Goal: Transaction & Acquisition: Subscribe to service/newsletter

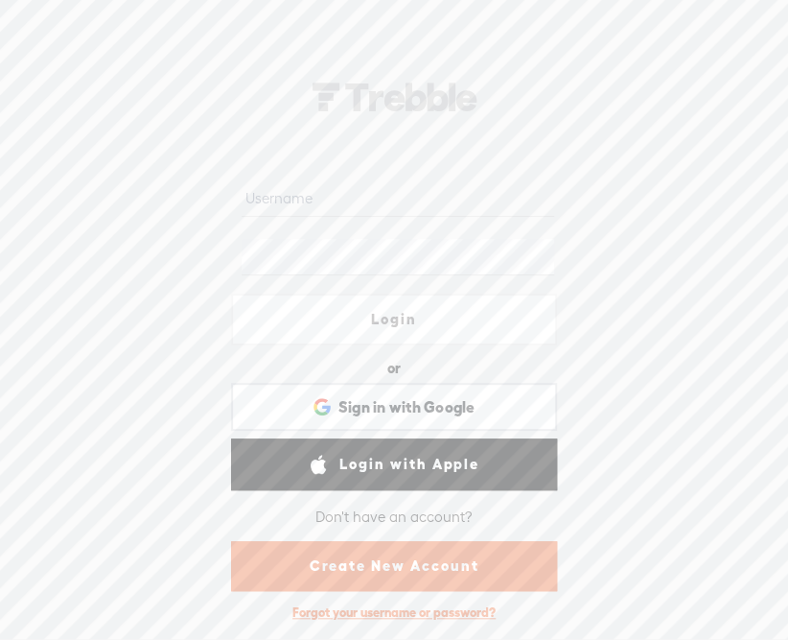
click at [387, 556] on link "Create New Account" at bounding box center [394, 566] width 326 height 50
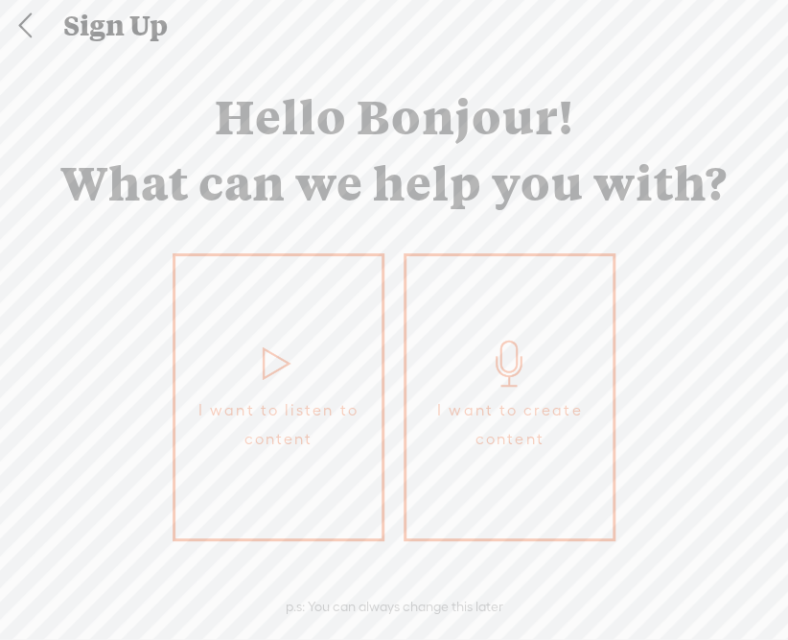
click at [23, 30] on link at bounding box center [25, 26] width 48 height 50
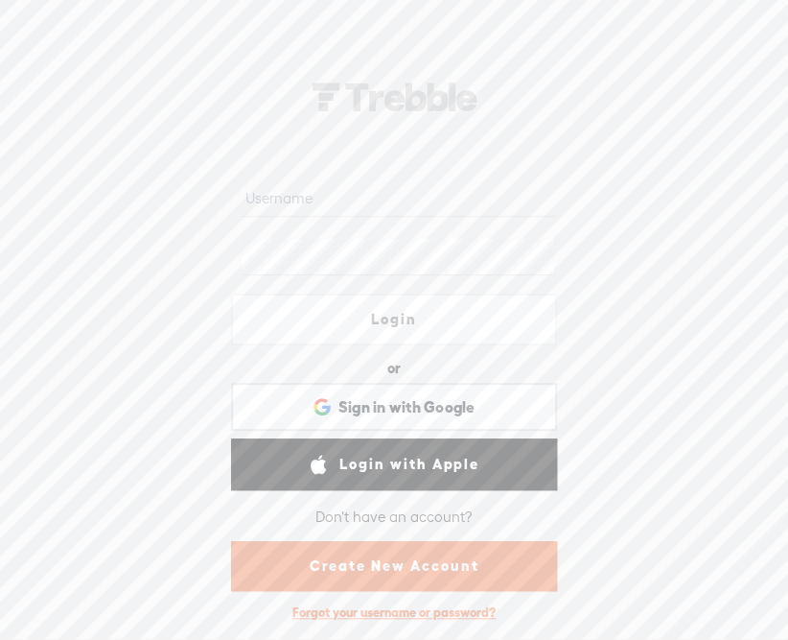
click at [427, 569] on link "Create New Account" at bounding box center [394, 566] width 326 height 50
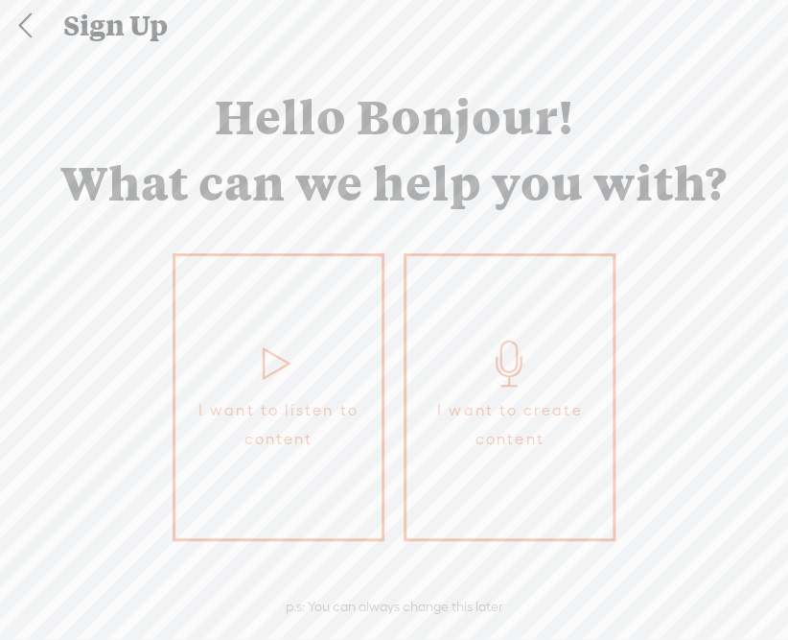
click at [515, 425] on span "I want to create content" at bounding box center [509, 425] width 187 height 58
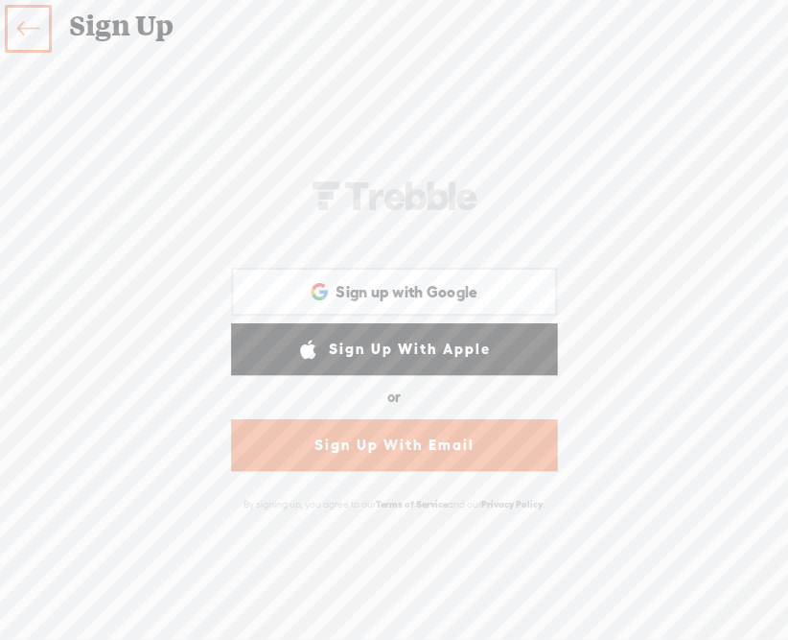
click at [407, 448] on link "Sign Up With Email" at bounding box center [394, 445] width 326 height 52
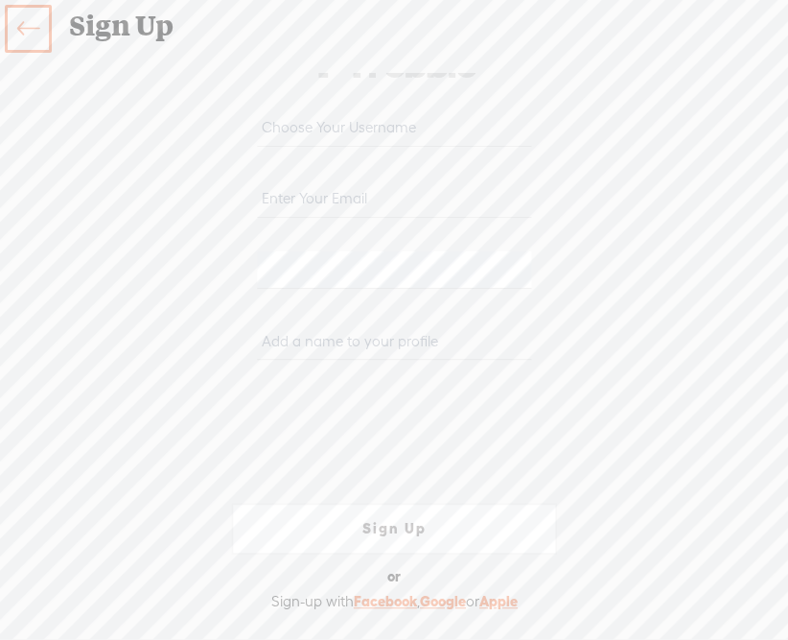
click at [356, 131] on input "text" at bounding box center [393, 126] width 273 height 37
type input "w"
type input "walk91"
click at [330, 195] on input "email" at bounding box center [393, 198] width 273 height 37
type input "[EMAIL_ADDRESS][DOMAIN_NAME]"
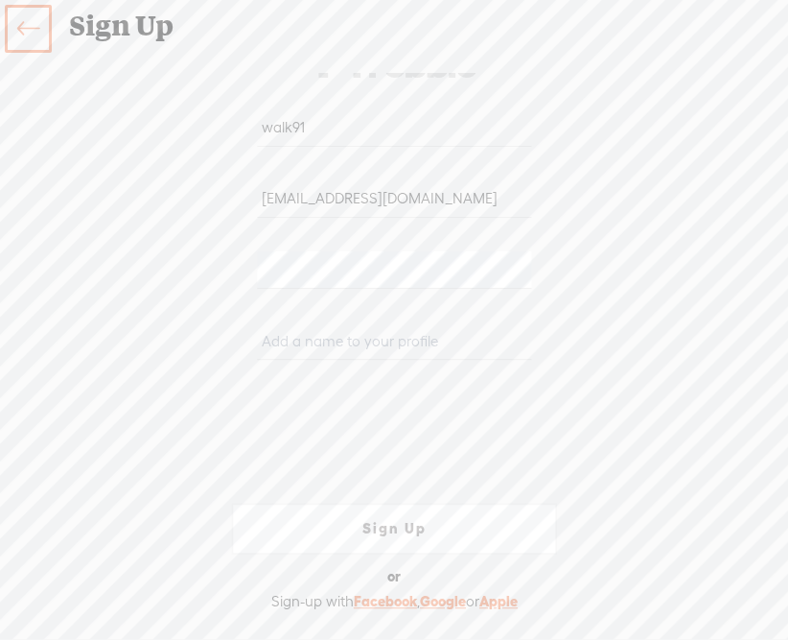
drag, startPoint x: 334, startPoint y: 130, endPoint x: 31, endPoint y: 155, distance: 304.1
click at [31, 155] on div "Your content channel is ready! Create an account to finish the set up walk91 [E…" at bounding box center [394, 345] width 788 height 544
drag, startPoint x: 321, startPoint y: 129, endPoint x: 152, endPoint y: 129, distance: 169.7
click at [152, 129] on div "Your content channel is ready! Create an account to finish the set up walk91 [E…" at bounding box center [394, 345] width 788 height 544
type input "w"
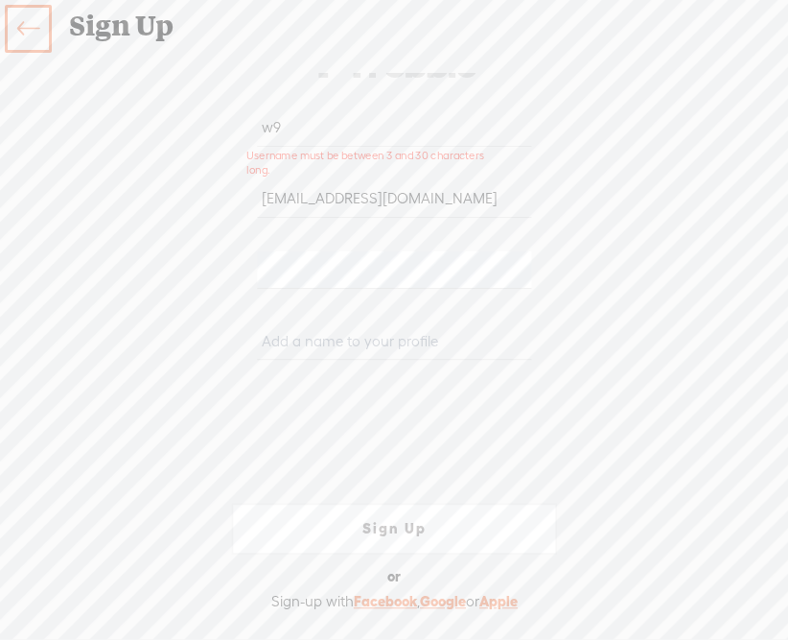
type input "w"
type input "w91"
drag, startPoint x: 392, startPoint y: 298, endPoint x: 172, endPoint y: 304, distance: 220.6
click at [172, 304] on div "Your content channel is ready! Create an account to finish the set up w91 [EMAI…" at bounding box center [394, 345] width 788 height 544
click at [329, 341] on input "text" at bounding box center [393, 340] width 273 height 37
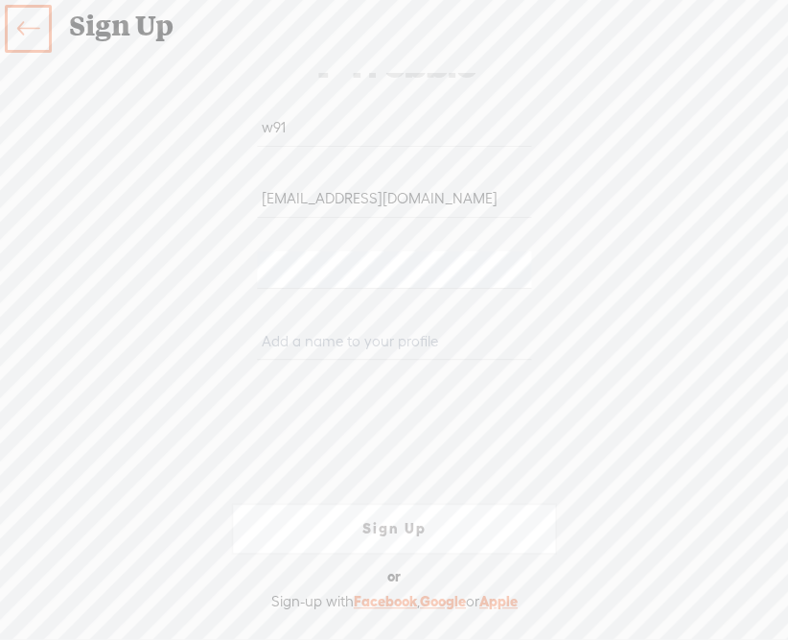
click at [0, 272] on html "Hold on tight . . . Login or Login with Facebook Sign in with Google Sign in wi…" at bounding box center [394, 319] width 788 height 639
click at [65, 326] on div "Your content channel is ready! Create an account to finish the set up w91 [EMAI…" at bounding box center [394, 345] width 788 height 544
click at [152, 264] on div "Your content channel is ready! Create an account to finish the set up w91 [EMAI…" at bounding box center [394, 345] width 788 height 544
click at [242, 272] on div at bounding box center [394, 276] width 326 height 71
click at [247, 267] on div at bounding box center [394, 276] width 326 height 71
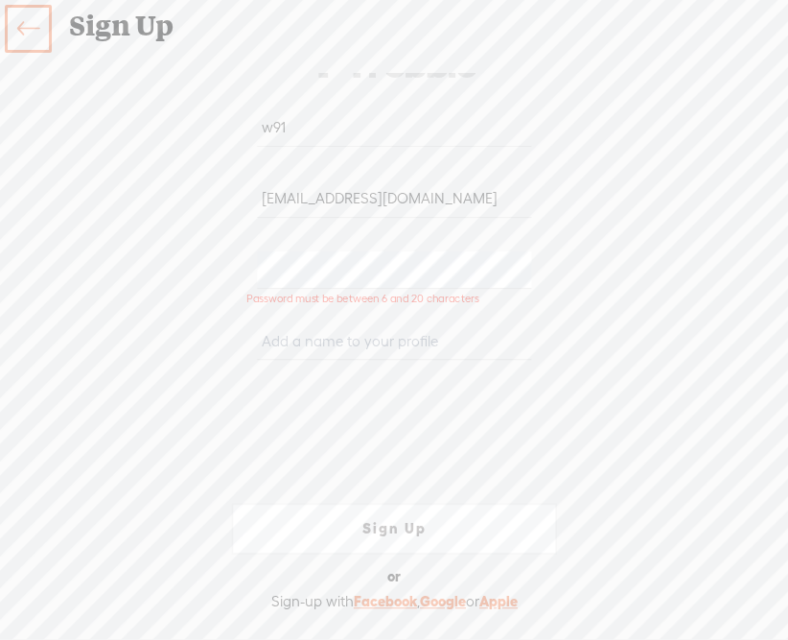
click at [202, 287] on form "w91 [EMAIL_ADDRESS][DOMAIN_NAME] [PERSON_NAME]-58D2-V8VT Sign Up Sign Up With F…" at bounding box center [394, 344] width 384 height 633
click at [231, 273] on div at bounding box center [394, 276] width 326 height 71
click at [292, 346] on input "text" at bounding box center [393, 340] width 273 height 37
type input "w91"
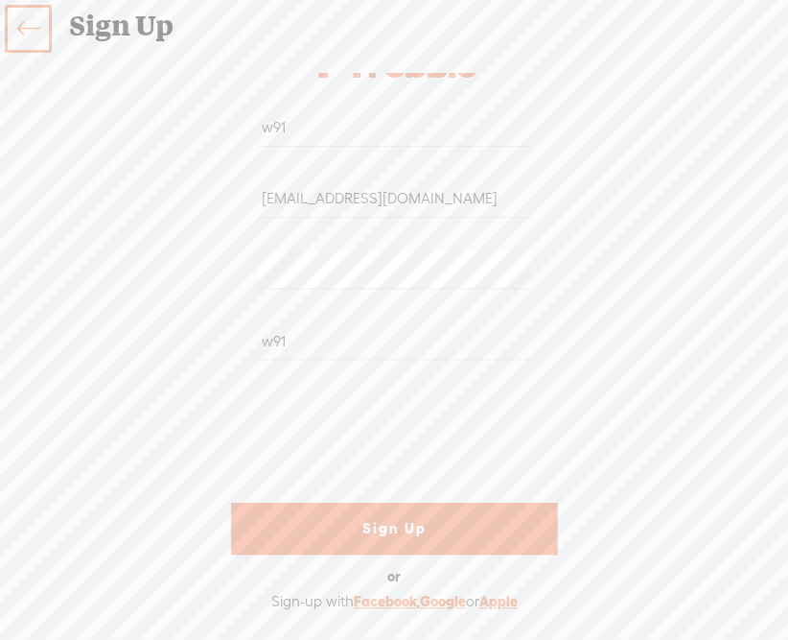
click at [392, 534] on link "Sign Up" at bounding box center [394, 529] width 326 height 52
type input "w91"
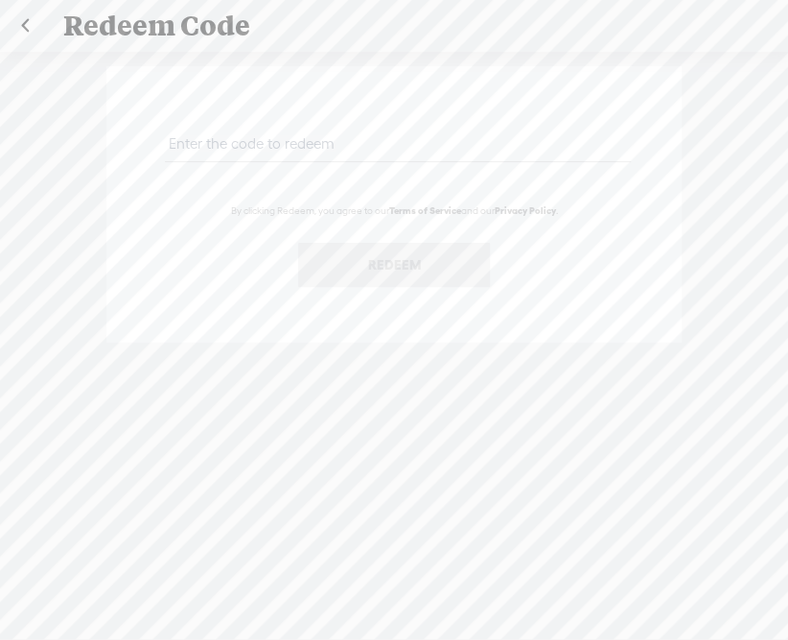
click at [234, 465] on div "By clicking Redeem, you agree to our Terms of Service and our Privacy Policy . …" at bounding box center [394, 356] width 788 height 609
click at [227, 522] on div "By clicking Redeem, you agree to our Terms of Service and our Privacy Policy . …" at bounding box center [394, 356] width 788 height 609
click at [247, 145] on input "text" at bounding box center [397, 143] width 465 height 37
paste input "2KKM-3488-7H75-CD28-0823"
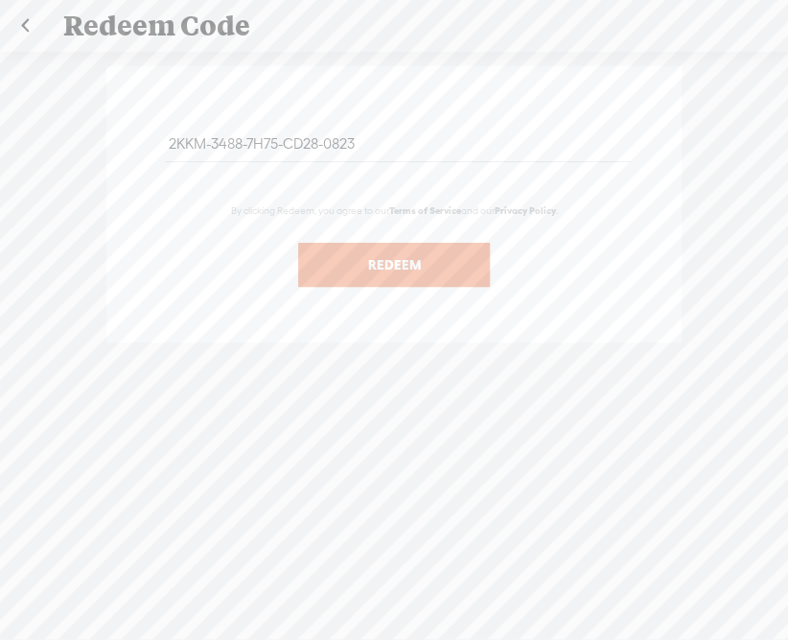
type input "2KKM-3488-7H75-CD28-0823"
click at [390, 261] on button "Redeem" at bounding box center [394, 265] width 192 height 44
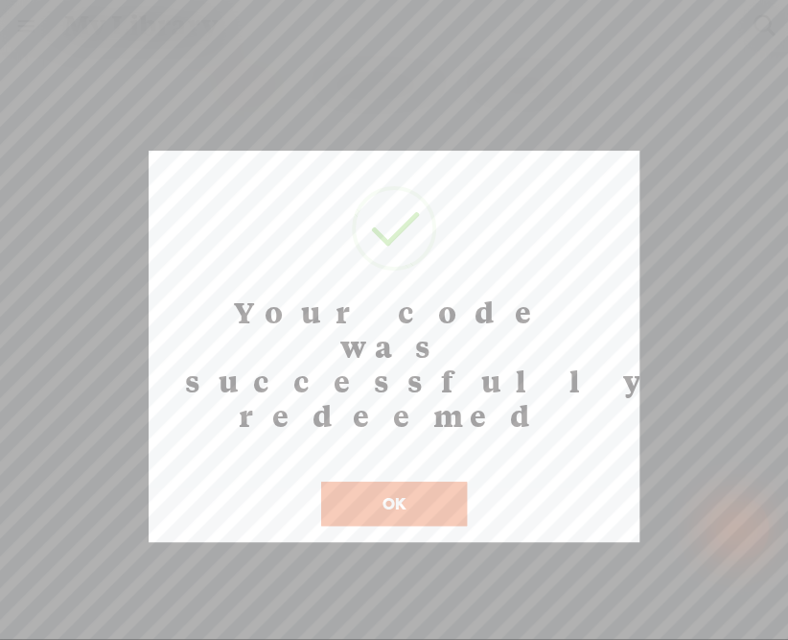
click at [403, 481] on button "OK" at bounding box center [394, 503] width 146 height 44
